Goal: Task Accomplishment & Management: Use online tool/utility

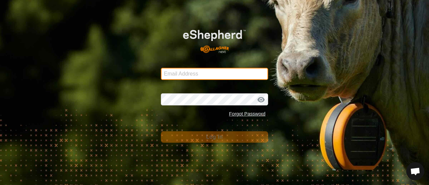
type input "[EMAIL_ADDRESS][DOMAIN_NAME]"
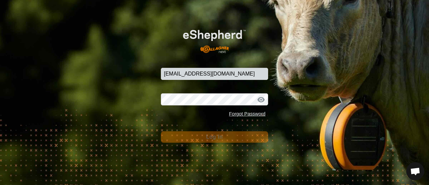
click at [208, 136] on span "Log In" at bounding box center [214, 137] width 16 height 6
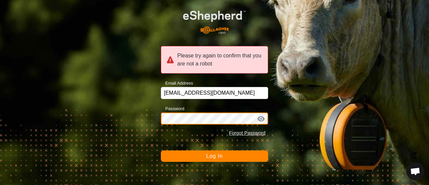
click at [149, 122] on div "Please try again to confirm that you are not a robot Email Address [EMAIL_ADDRE…" at bounding box center [214, 92] width 429 height 185
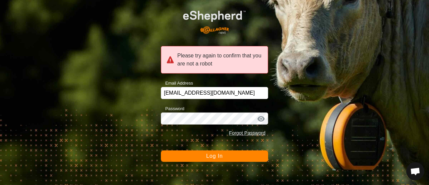
click at [177, 154] on button "Log In" at bounding box center [214, 155] width 107 height 11
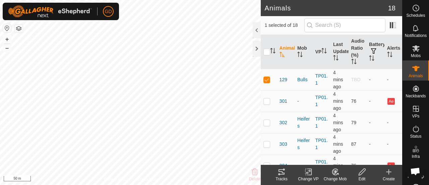
click at [280, 171] on icon at bounding box center [281, 171] width 6 height 5
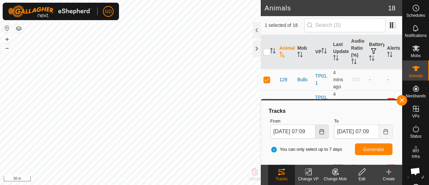
click at [320, 131] on icon "Choose Date" at bounding box center [321, 131] width 5 height 5
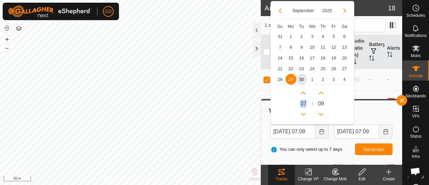
drag, startPoint x: 305, startPoint y: 104, endPoint x: 298, endPoint y: 102, distance: 6.8
click at [298, 102] on div "0 7" at bounding box center [303, 103] width 11 height 32
click at [294, 131] on input "[DATE] 07:09" at bounding box center [292, 131] width 45 height 14
click at [311, 130] on input "[DATE] 07:09" at bounding box center [292, 131] width 45 height 14
click at [371, 148] on span "Generate" at bounding box center [373, 148] width 21 height 5
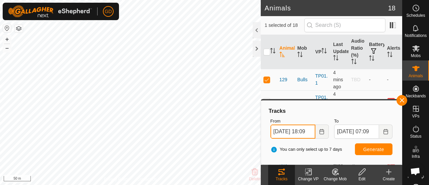
click at [311, 130] on input "[DATE] 18:09" at bounding box center [292, 131] width 45 height 14
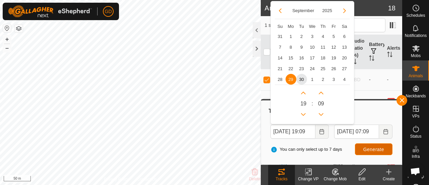
click at [363, 146] on button "Generate" at bounding box center [374, 149] width 38 height 12
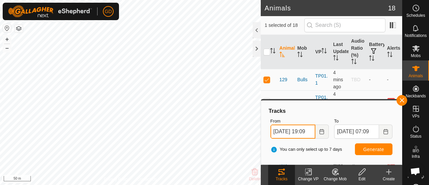
click at [309, 130] on input "[DATE] 19:09" at bounding box center [292, 131] width 45 height 14
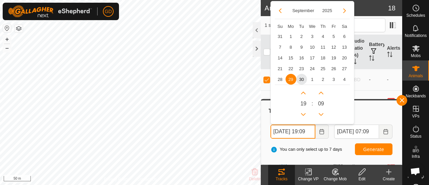
click at [309, 130] on input "[DATE] 19:09" at bounding box center [292, 131] width 45 height 14
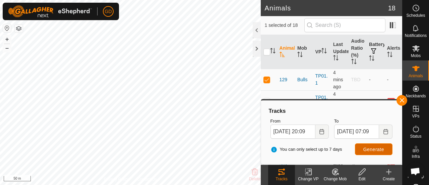
click at [366, 147] on span "Generate" at bounding box center [373, 148] width 21 height 5
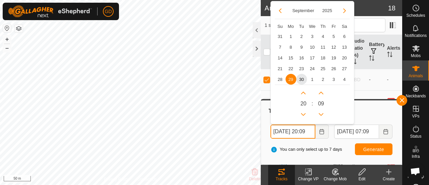
click at [310, 130] on input "[DATE] 20:09" at bounding box center [292, 131] width 45 height 14
click at [368, 146] on button "Generate" at bounding box center [374, 149] width 38 height 12
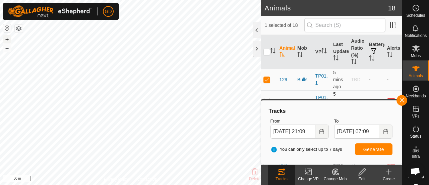
click at [7, 39] on button "+" at bounding box center [7, 39] width 8 height 8
click at [6, 37] on button "+" at bounding box center [7, 39] width 8 height 8
click at [160, 184] on html "GD Schedules Notifications Mobs Animals Neckbands VPs Status Infra Heatmap Help…" at bounding box center [214, 92] width 429 height 185
click at [0, 0] on html "GD Schedules Notifications Mobs Animals Neckbands VPs Status Infra Heatmap Help…" at bounding box center [214, 92] width 429 height 185
click at [9, 38] on button "+" at bounding box center [7, 39] width 8 height 8
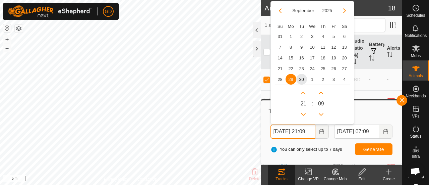
drag, startPoint x: 279, startPoint y: 130, endPoint x: 266, endPoint y: 130, distance: 12.7
click at [266, 130] on div "Tracks From [DATE] 21:09 September 2025 Su Mo Tu We Th Fr Sa 31 1 2 3 4 5 6 7 8…" at bounding box center [331, 132] width 135 height 58
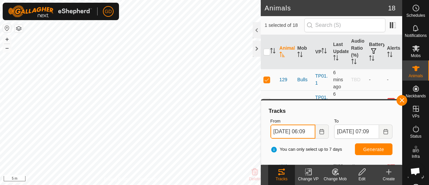
type input "[DATE] 06:09"
click at [373, 148] on span "Generate" at bounding box center [373, 148] width 21 height 5
click at [7, 49] on button "–" at bounding box center [7, 48] width 8 height 8
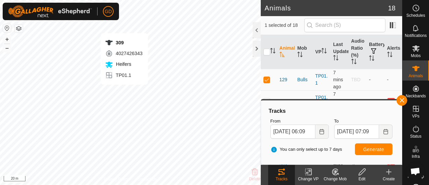
checkbox input "false"
checkbox input "true"
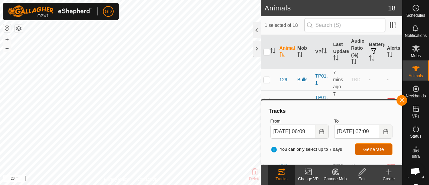
click at [373, 147] on span "Generate" at bounding box center [373, 148] width 21 height 5
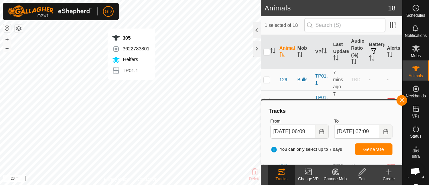
checkbox input "true"
checkbox input "false"
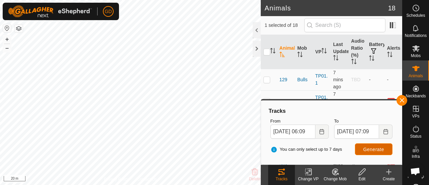
click at [373, 147] on span "Generate" at bounding box center [373, 148] width 21 height 5
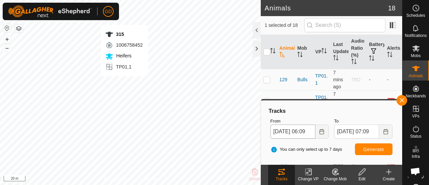
checkbox input "false"
checkbox input "true"
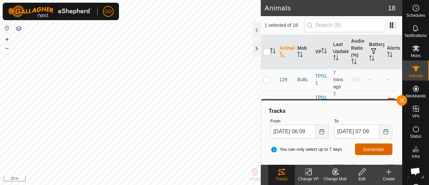
click at [370, 148] on span "Generate" at bounding box center [373, 148] width 21 height 5
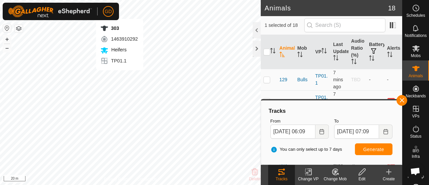
checkbox input "true"
checkbox input "false"
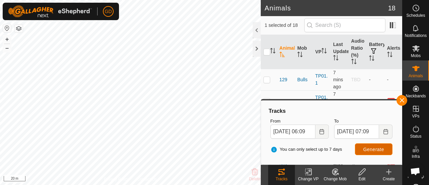
click at [376, 148] on span "Generate" at bounding box center [373, 148] width 21 height 5
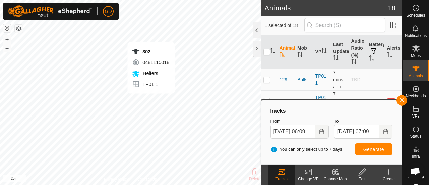
checkbox input "true"
checkbox input "false"
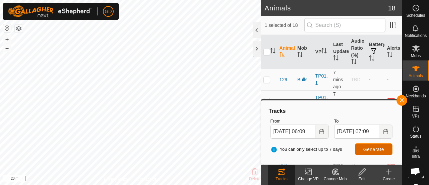
click at [368, 148] on span "Generate" at bounding box center [373, 148] width 21 height 5
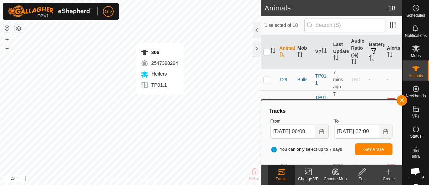
checkbox input "false"
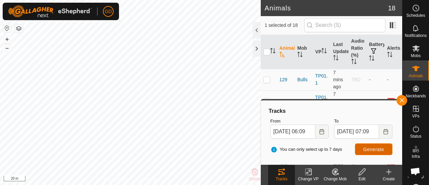
click at [373, 147] on span "Generate" at bounding box center [373, 148] width 21 height 5
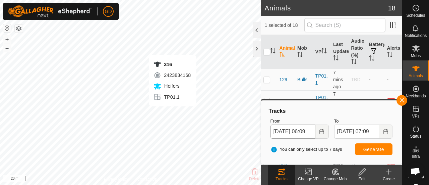
checkbox input "false"
checkbox input "true"
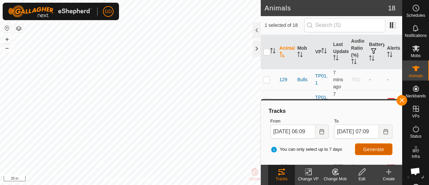
click at [372, 148] on span "Generate" at bounding box center [373, 148] width 21 height 5
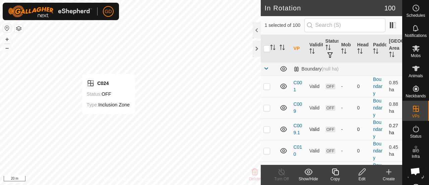
checkbox input "false"
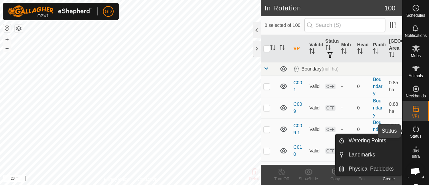
click at [413, 130] on icon at bounding box center [416, 129] width 8 height 8
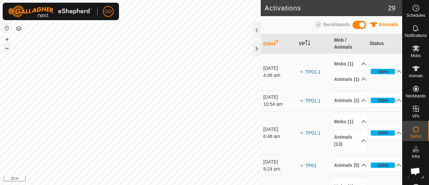
click at [7, 48] on button "–" at bounding box center [7, 48] width 8 height 8
